Goal: Task Accomplishment & Management: Manage account settings

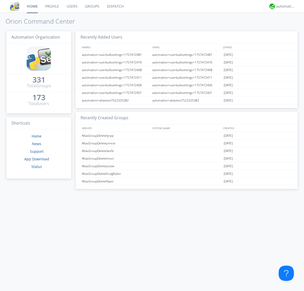
click at [72, 6] on link "Users" at bounding box center [72, 6] width 18 height 13
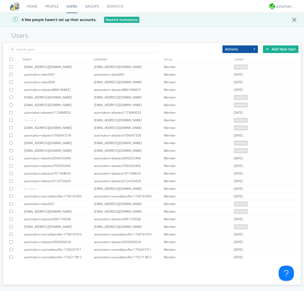
click at [281, 49] on div "Add New User" at bounding box center [280, 49] width 35 height 8
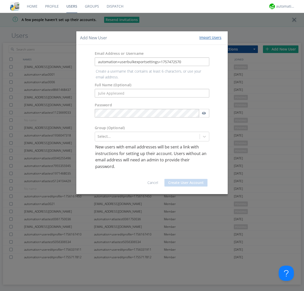
type input "automation+userbulkexportsettings+1757472570"
click at [186, 179] on button "Create User Account" at bounding box center [185, 183] width 43 height 8
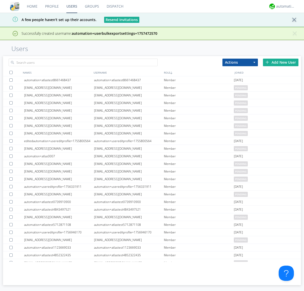
click at [281, 62] on div "Add New User" at bounding box center [280, 63] width 35 height 8
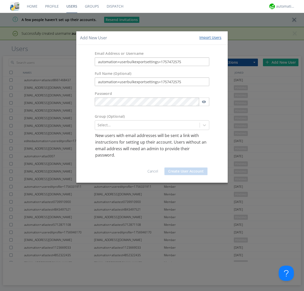
type input "automation+userbulkexportsettings+1757472575"
click at [186, 171] on button "Create User Account" at bounding box center [185, 171] width 43 height 8
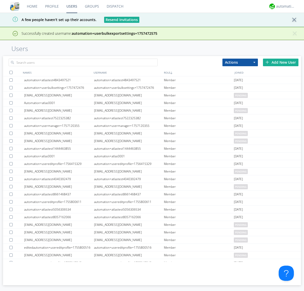
click at [281, 62] on div "Add New User" at bounding box center [280, 63] width 35 height 8
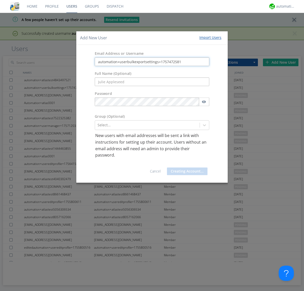
type input "automation+userbulkexportsettings+1757472581"
click at [186, 171] on button "Creating Account..." at bounding box center [187, 171] width 41 height 8
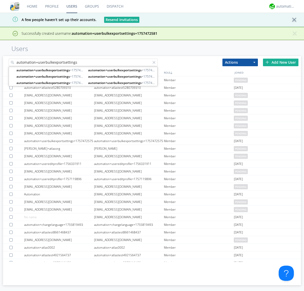
type input "automation+userbulkexportsettings"
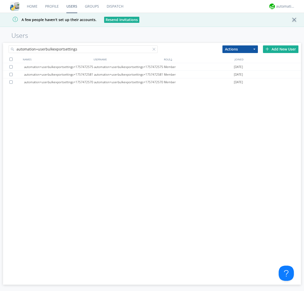
click at [11, 59] on div at bounding box center [10, 59] width 3 height 3
click at [240, 49] on button "Actions" at bounding box center [239, 49] width 35 height 8
click at [0, 0] on link "Export Users" at bounding box center [0, 0] width 0 height 0
click at [155, 50] on div at bounding box center [154, 50] width 5 height 5
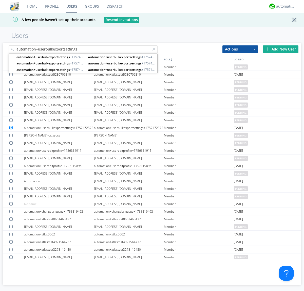
type input "automation+userbulkexportsettings"
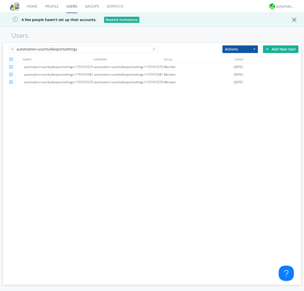
click at [240, 49] on button "Actions" at bounding box center [239, 49] width 35 height 8
click at [0, 0] on link "Delete User" at bounding box center [0, 0] width 0 height 0
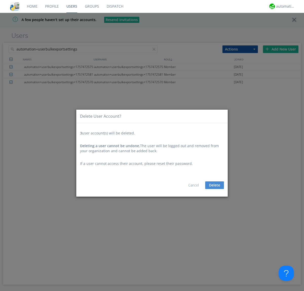
click at [215, 185] on button "Delete" at bounding box center [214, 185] width 19 height 8
